Goal: Communication & Community: Connect with others

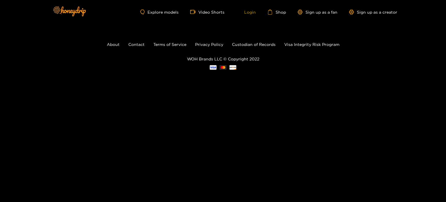
click at [251, 14] on link "Login" at bounding box center [246, 11] width 20 height 5
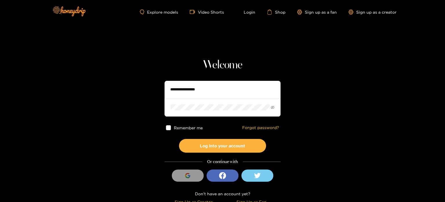
click at [192, 93] on input "text" at bounding box center [223, 89] width 116 height 17
type input "**********"
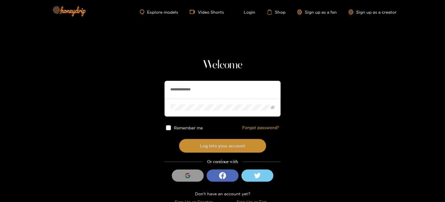
click at [217, 140] on button "Log into your account" at bounding box center [222, 146] width 87 height 14
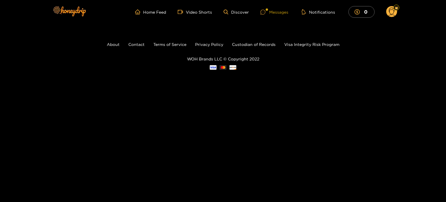
click at [275, 12] on div "Messages" at bounding box center [274, 12] width 28 height 7
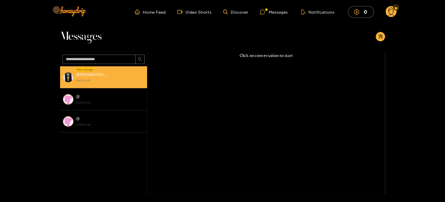
click at [103, 75] on strong "@ itzzelectric_" at bounding box center [91, 74] width 31 height 5
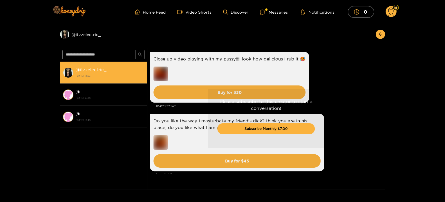
scroll to position [1342, 0]
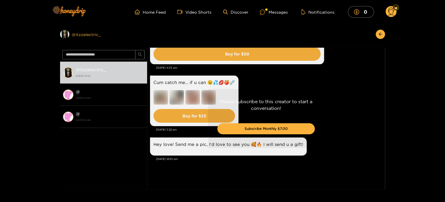
click at [90, 36] on div "Preview @ itzzelectric_" at bounding box center [103, 34] width 87 height 9
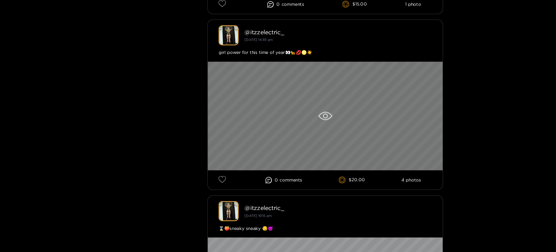
scroll to position [859, 0]
